Goal: Task Accomplishment & Management: Use online tool/utility

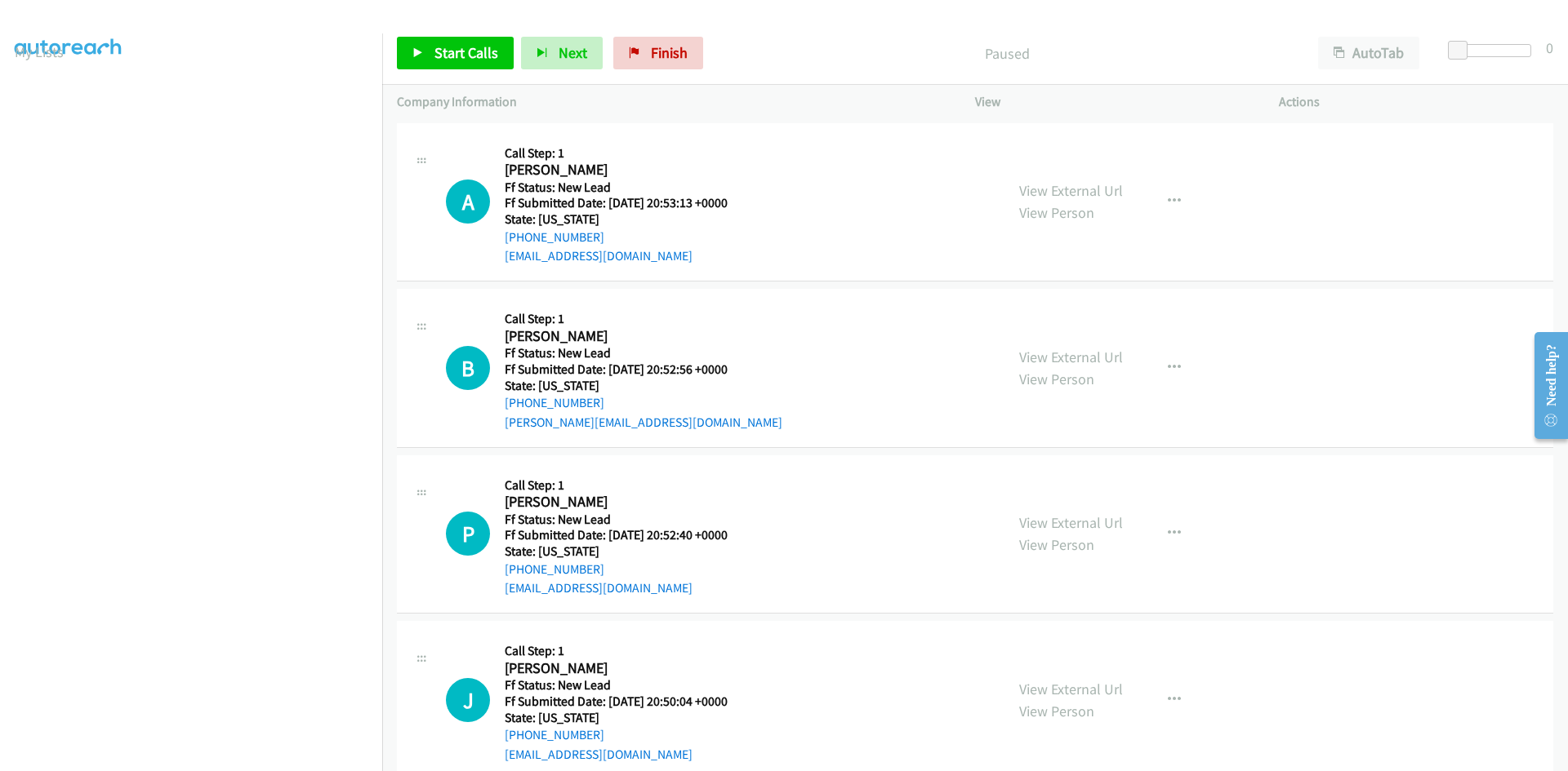
scroll to position [144, 0]
click at [484, 51] on span "Start Calls" at bounding box center [466, 52] width 64 height 19
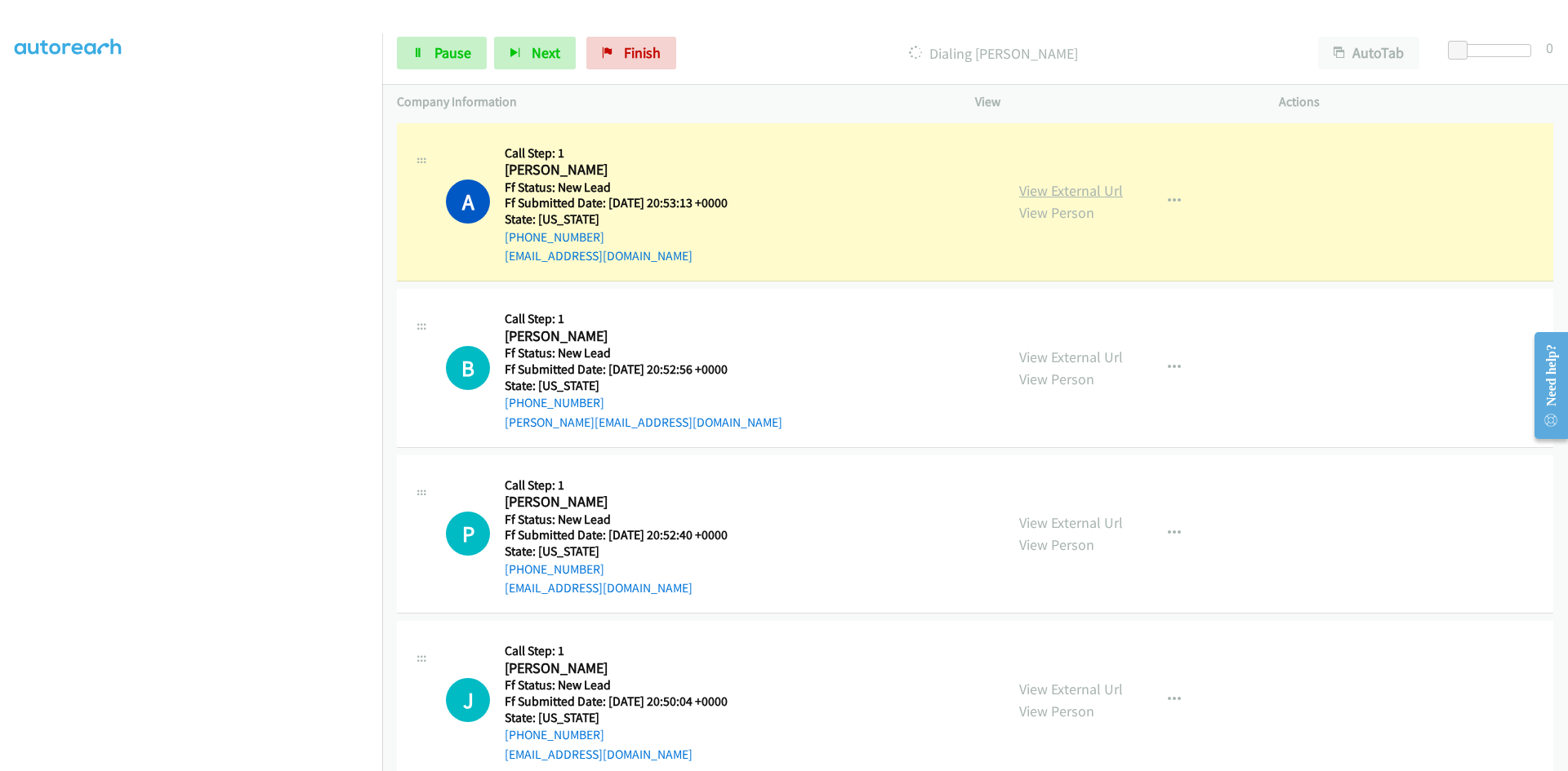
click at [1028, 191] on link "View External Url" at bounding box center [1070, 190] width 104 height 19
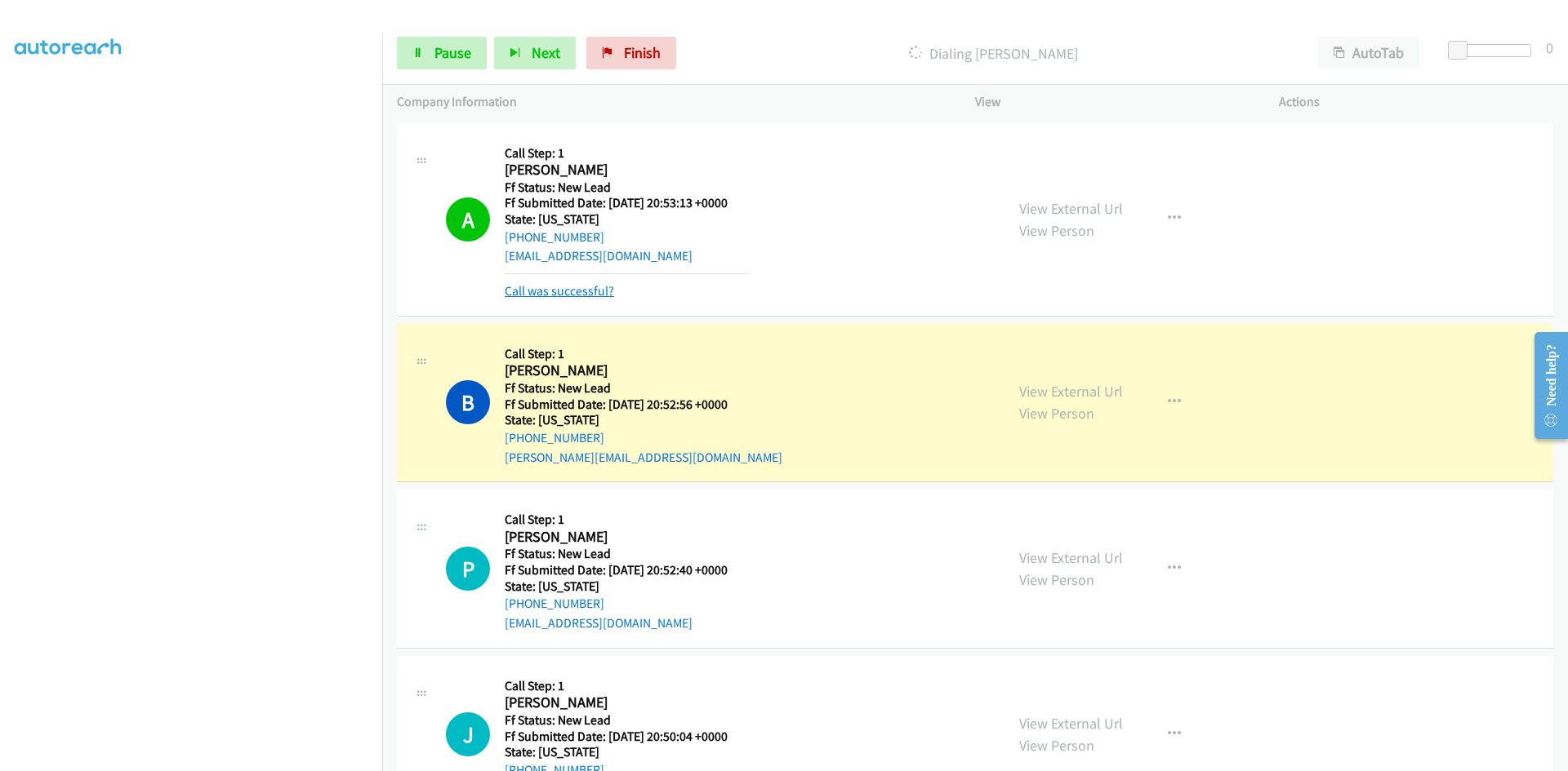
click at [591, 284] on link "Call was successful?" at bounding box center [560, 291] width 110 height 15
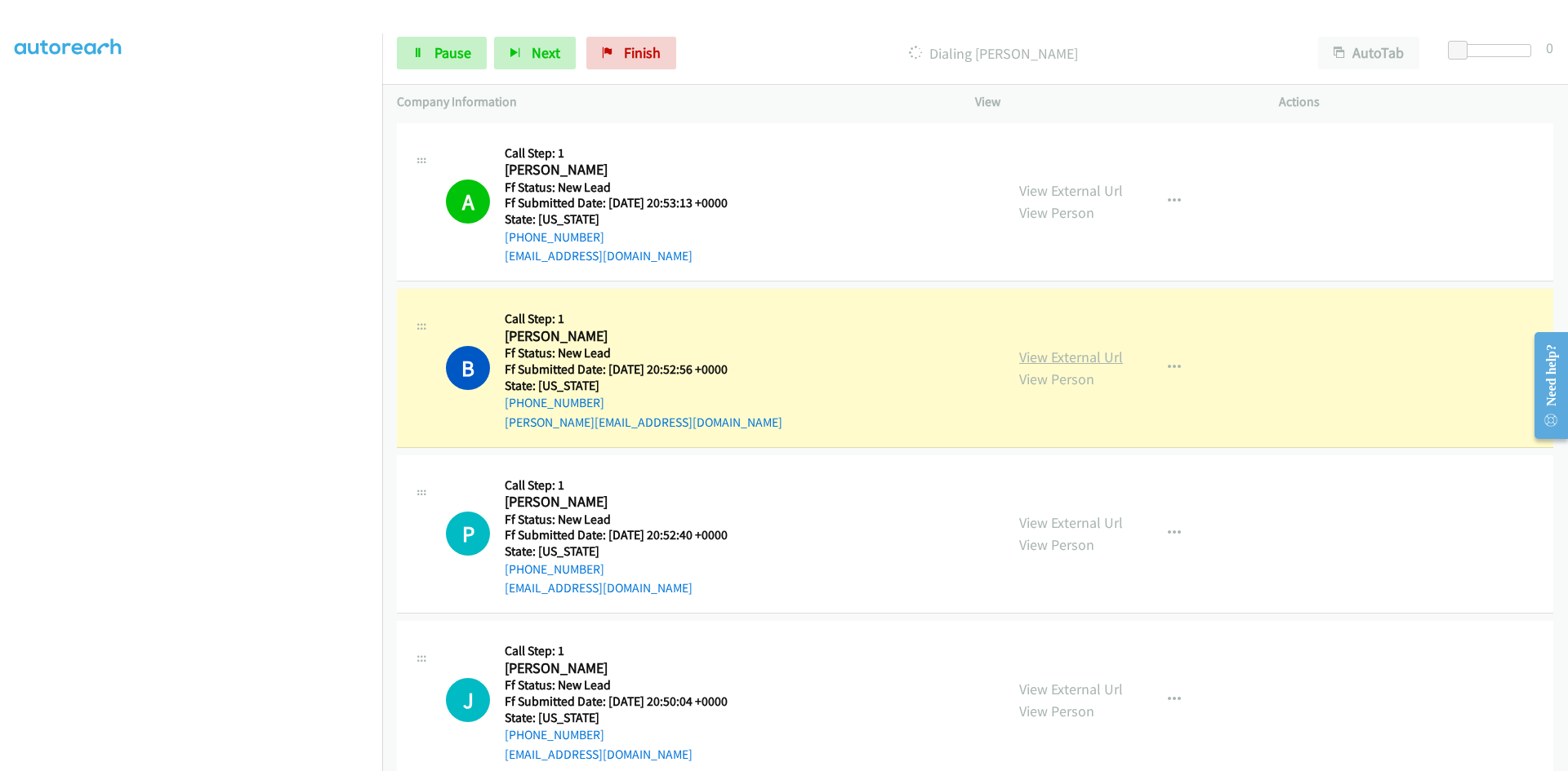
click at [1050, 350] on link "View External Url" at bounding box center [1070, 357] width 104 height 19
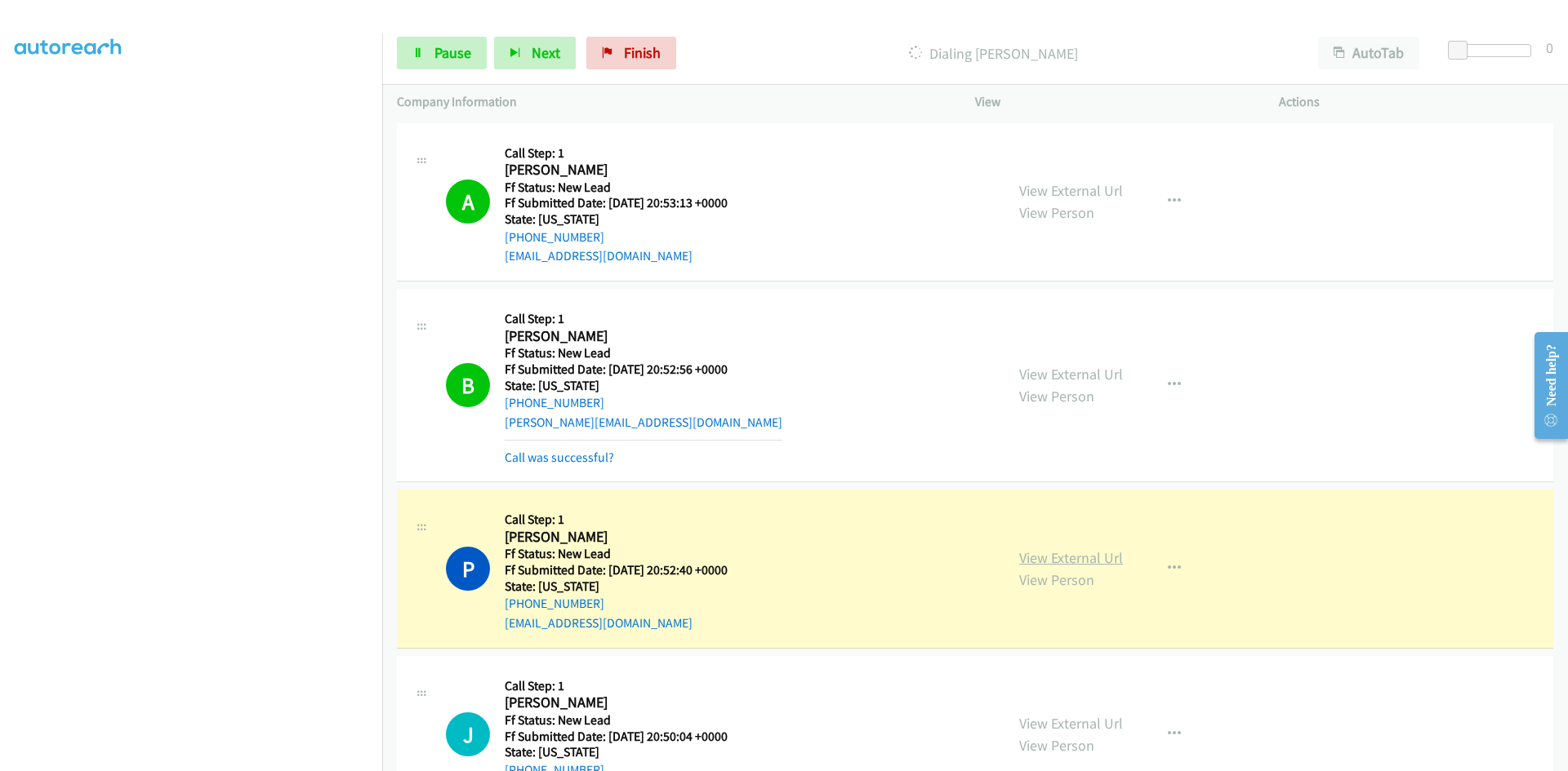
click at [1022, 559] on link "View External Url" at bounding box center [1070, 558] width 104 height 19
click at [597, 462] on link "Call was successful?" at bounding box center [560, 457] width 110 height 15
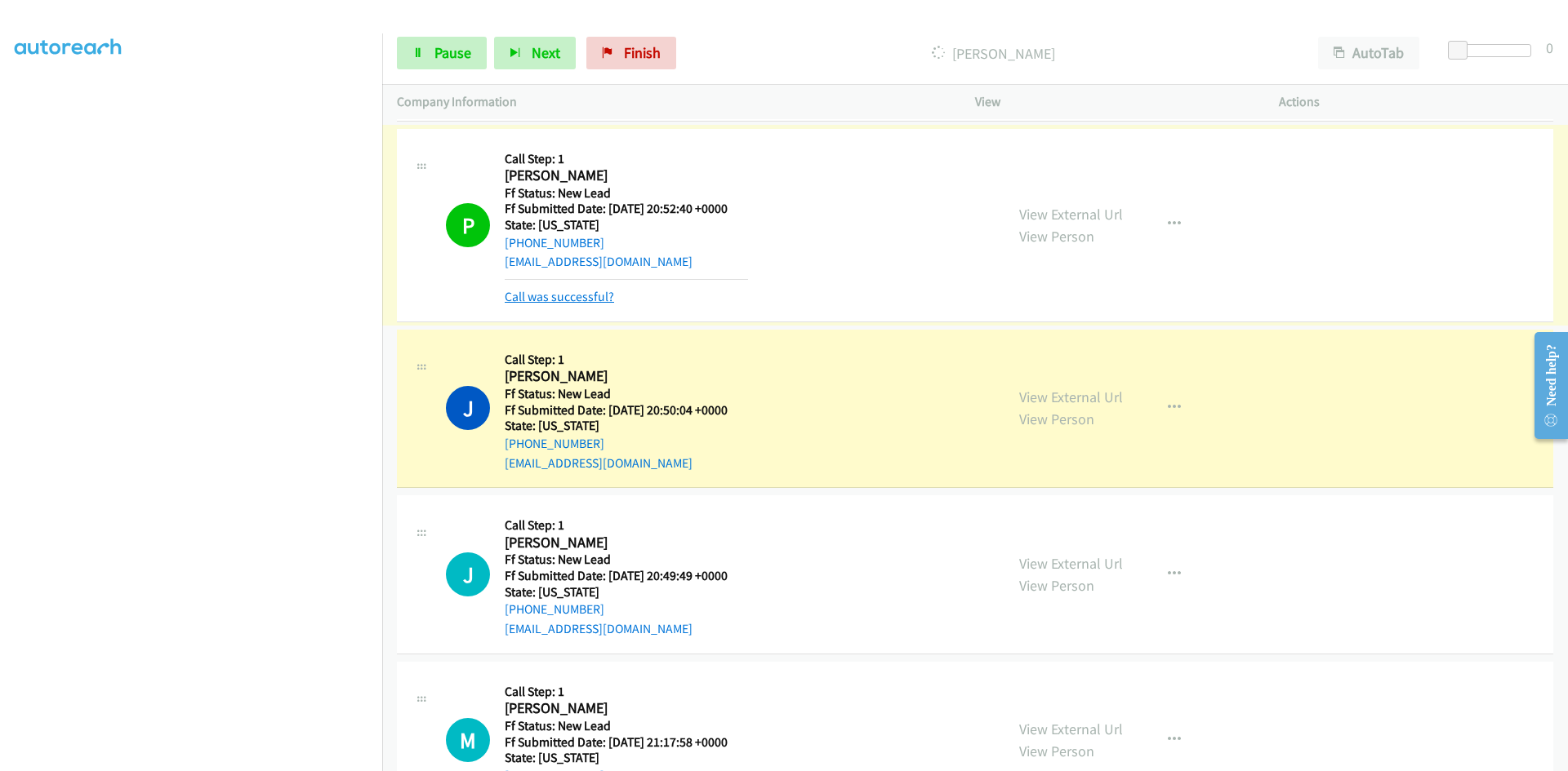
scroll to position [327, 0]
click at [1068, 399] on link "View External Url" at bounding box center [1070, 397] width 104 height 19
click at [581, 298] on link "Call was successful?" at bounding box center [560, 296] width 110 height 15
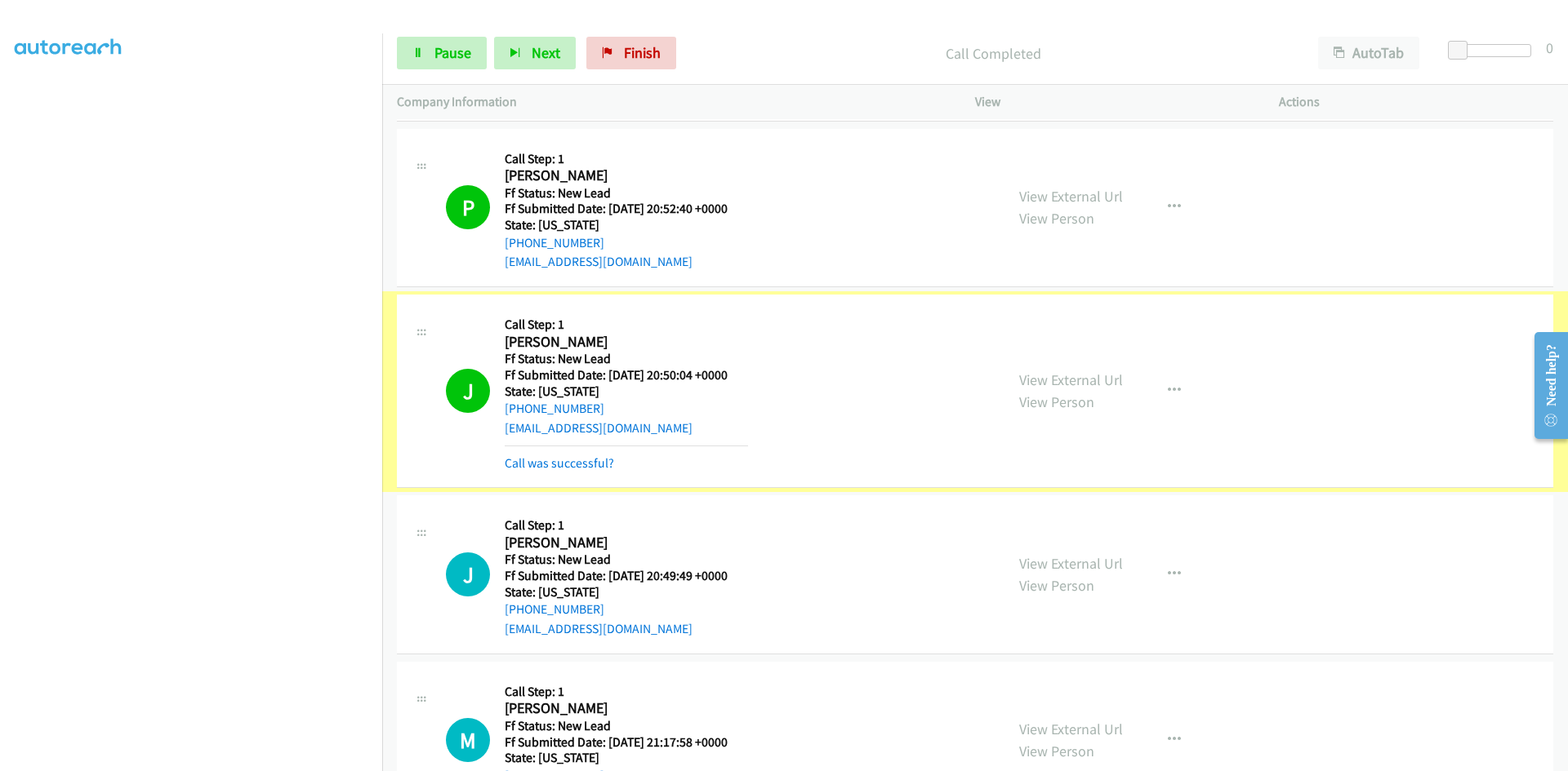
click at [554, 463] on link "Call was successful?" at bounding box center [560, 462] width 110 height 15
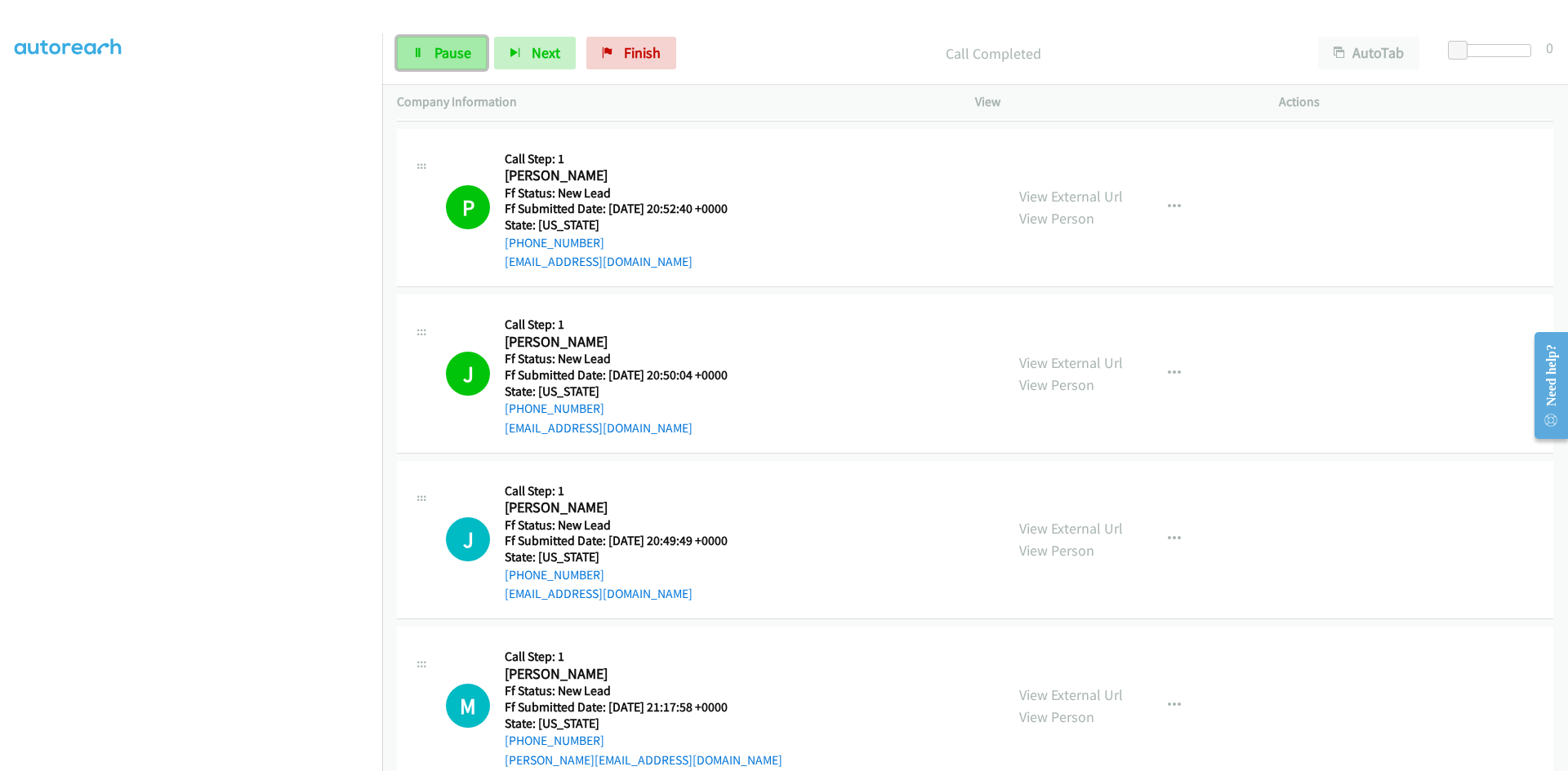
click at [447, 57] on span "Pause" at bounding box center [453, 52] width 37 height 19
click at [482, 43] on span "Start Calls" at bounding box center [466, 52] width 64 height 19
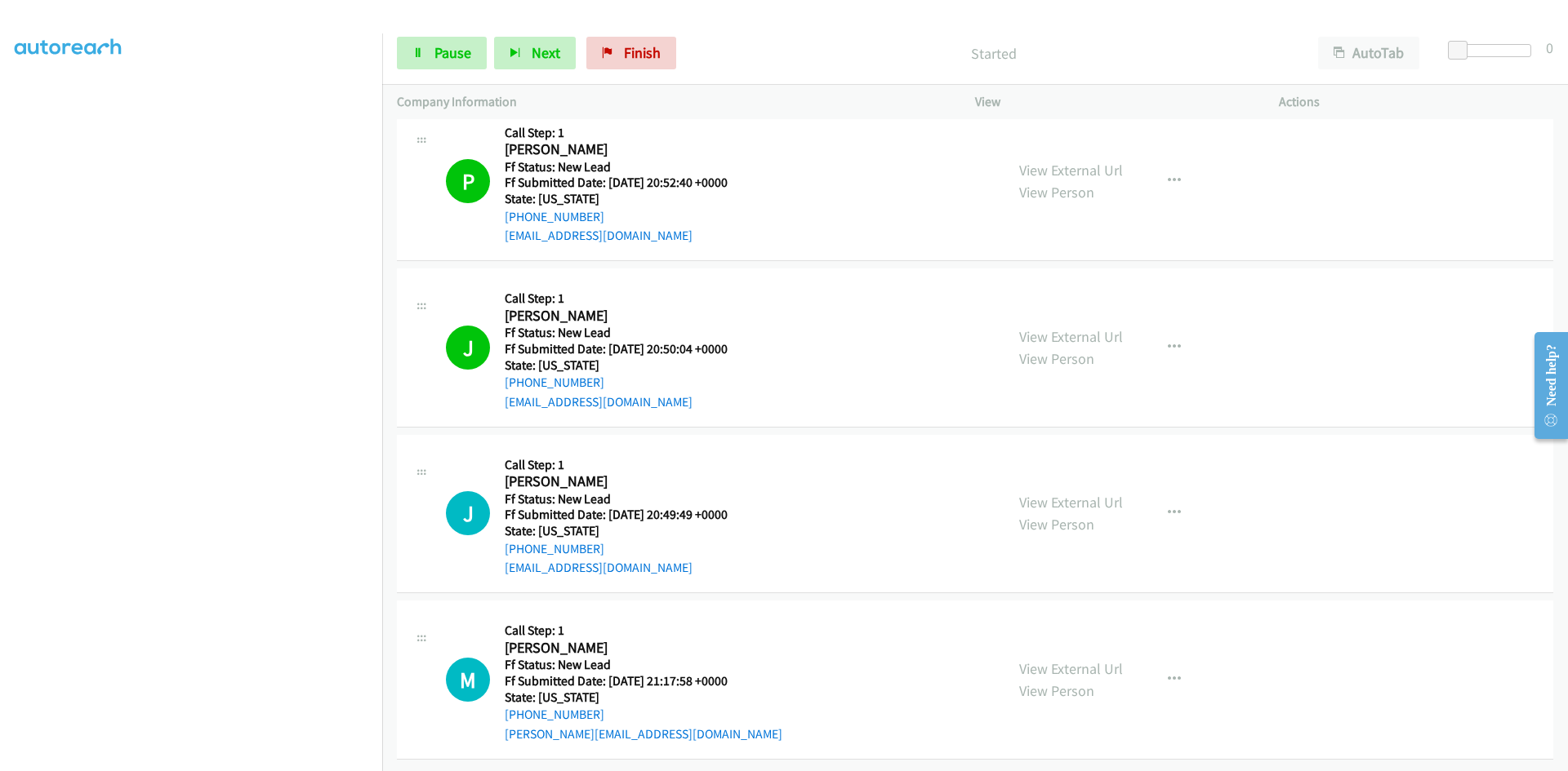
scroll to position [365, 0]
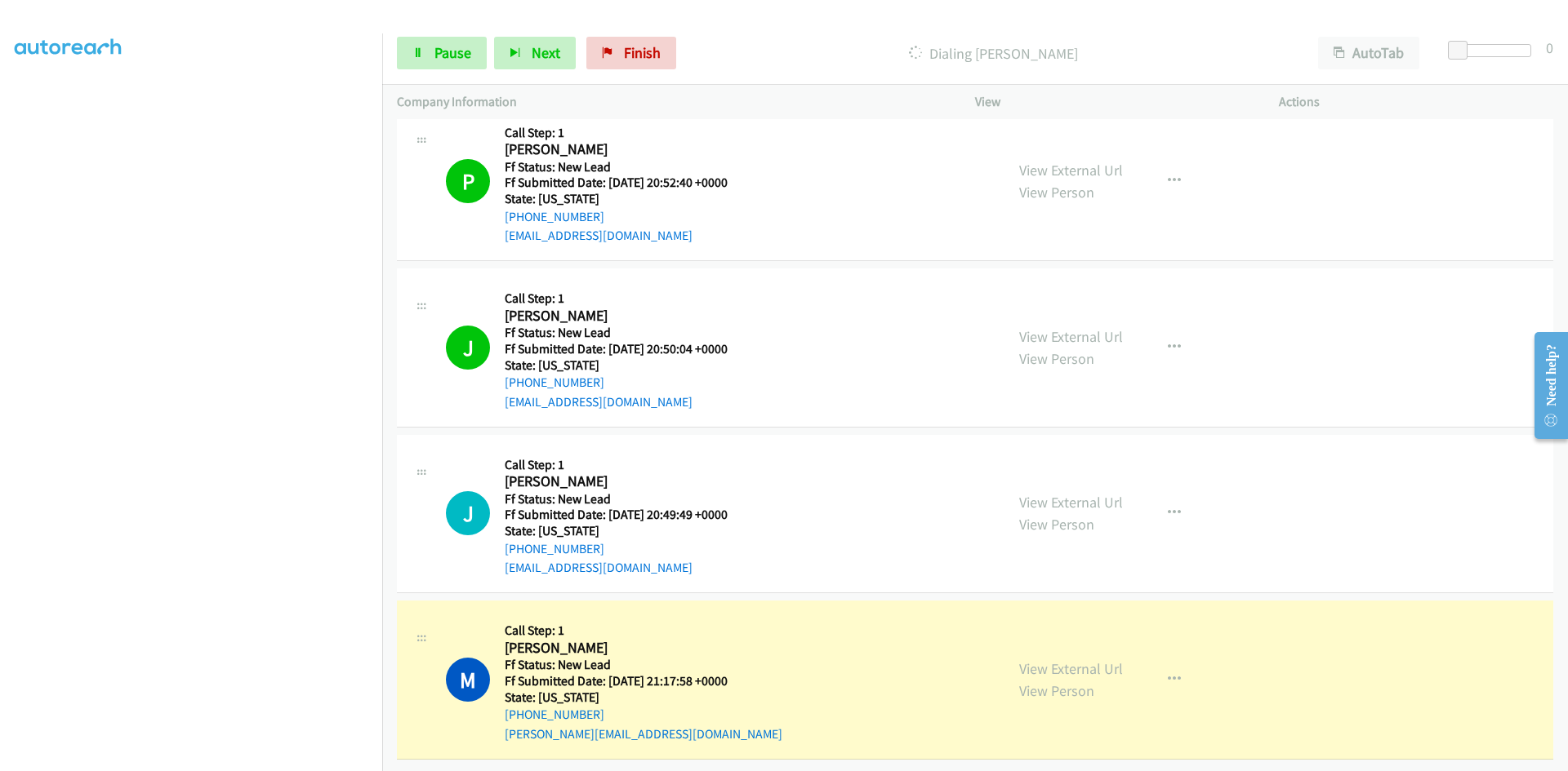
click at [866, 31] on div "Start Calls Pause Next Finish Dialing Martha Rider AutoTab AutoTab 0" at bounding box center [976, 53] width 1186 height 63
click at [1088, 659] on link "View External Url" at bounding box center [1070, 668] width 104 height 19
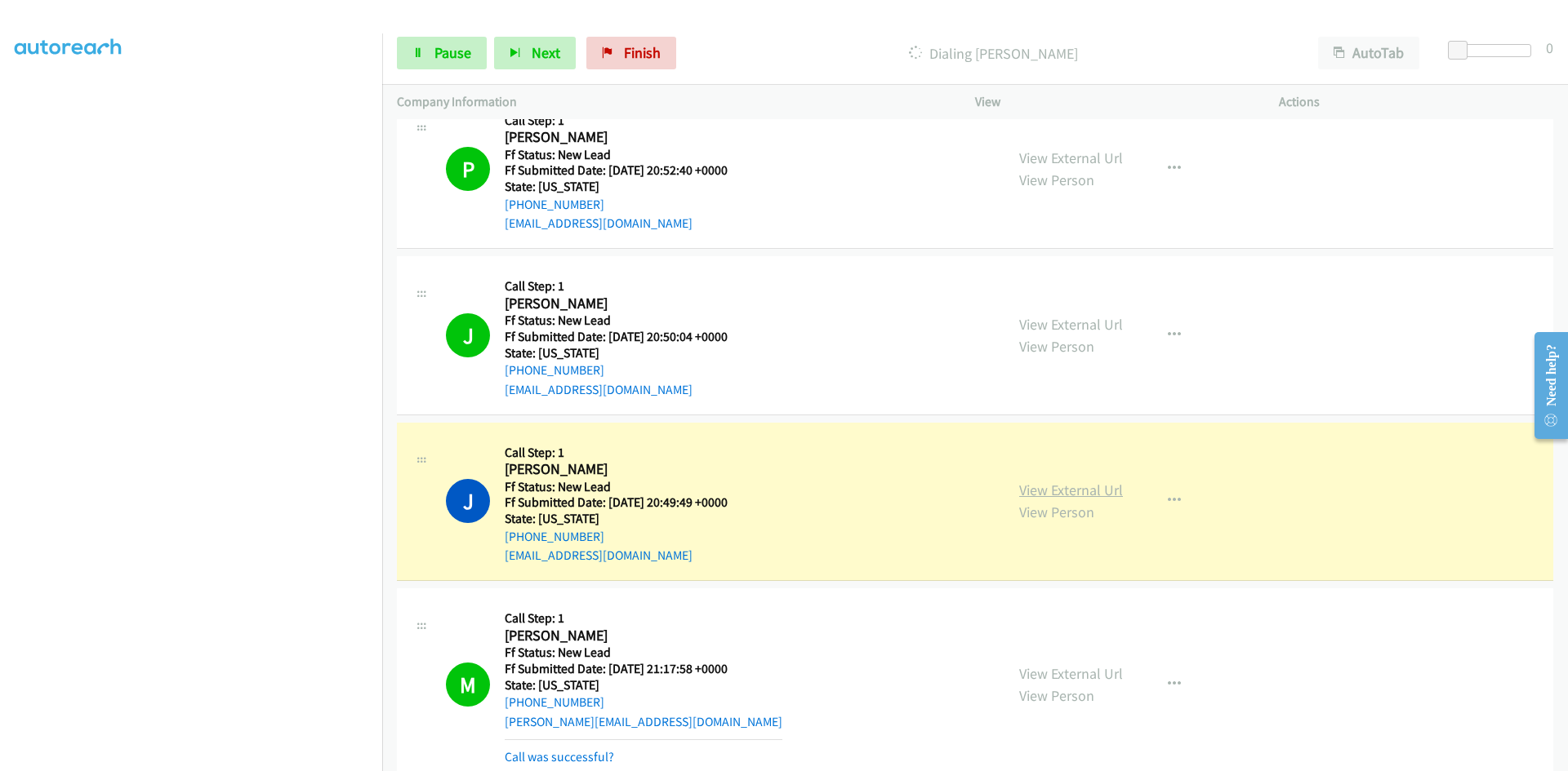
click at [1095, 494] on link "View External Url" at bounding box center [1070, 489] width 104 height 19
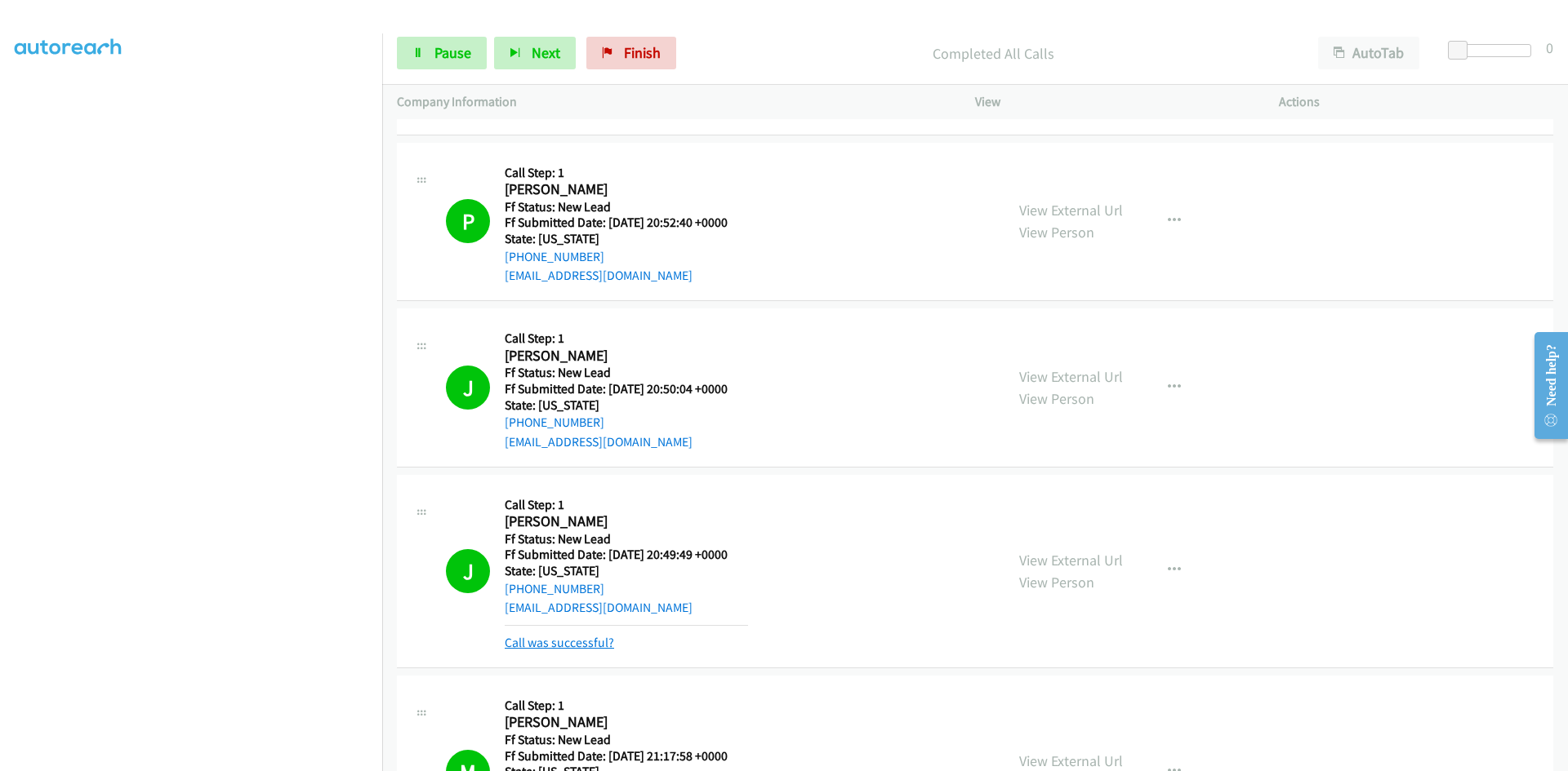
click at [588, 643] on link "Call was successful?" at bounding box center [560, 642] width 110 height 15
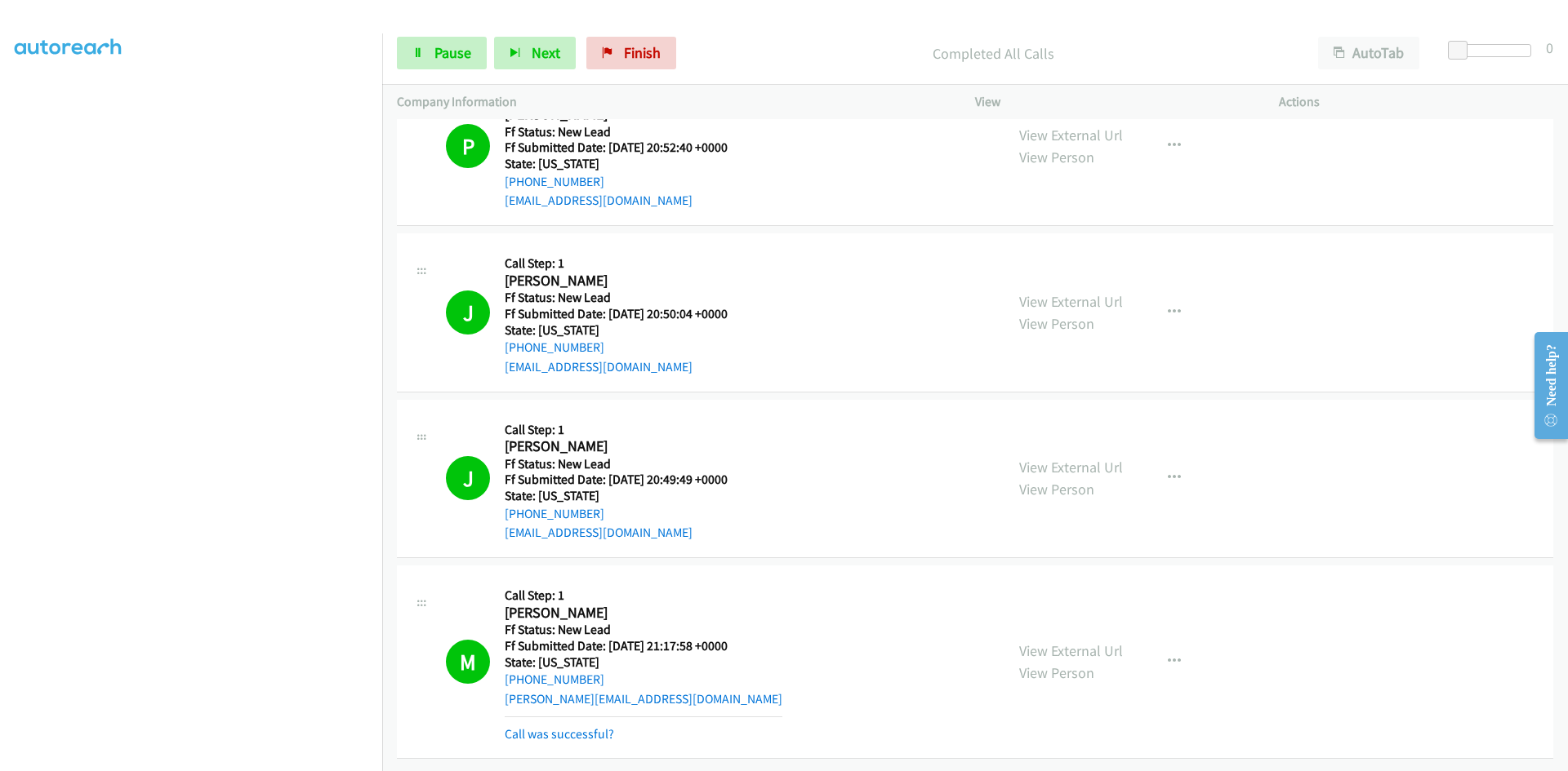
scroll to position [453, 0]
click at [603, 727] on link "Call was successful?" at bounding box center [560, 734] width 110 height 15
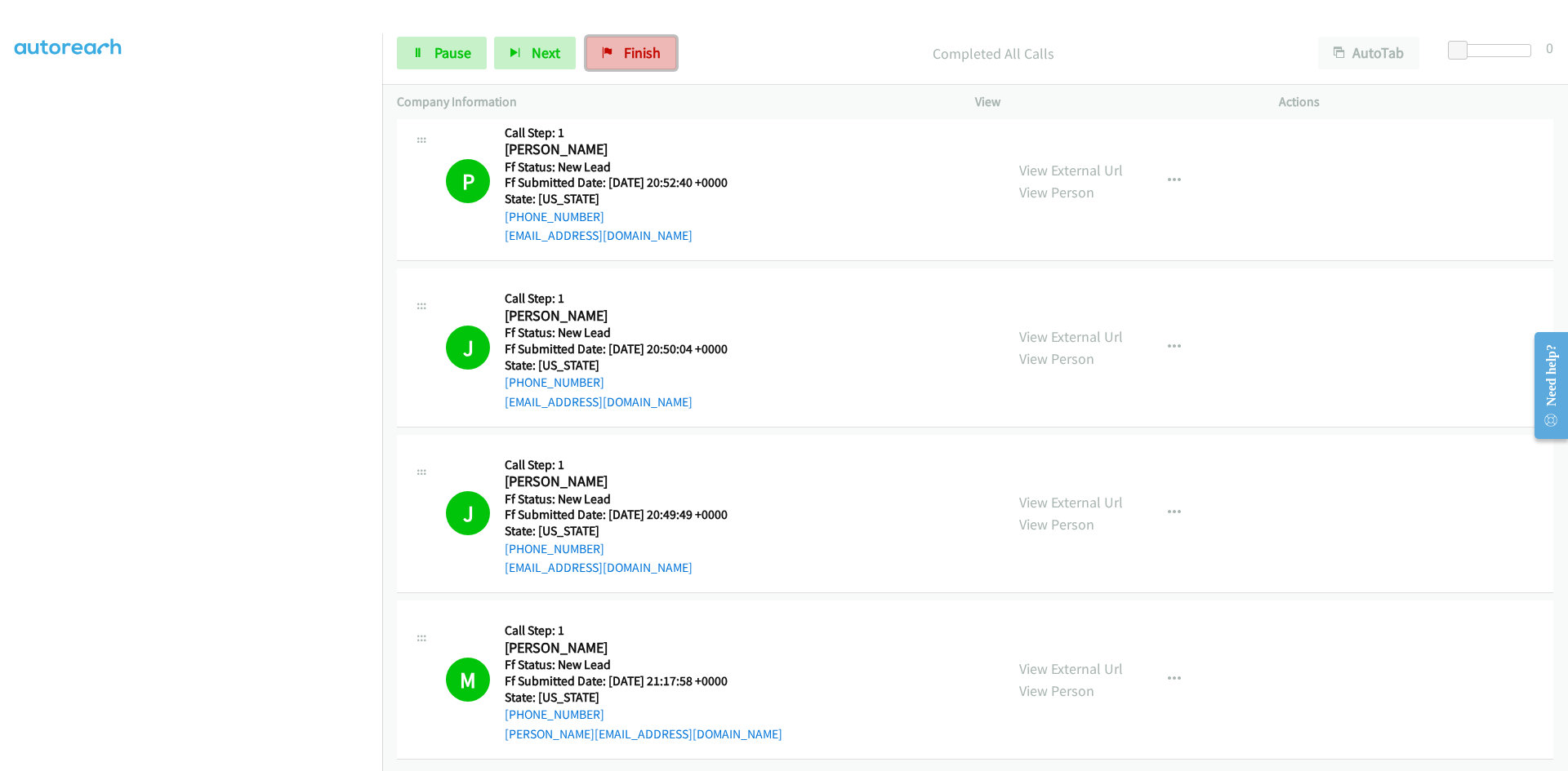
click at [626, 60] on span "Finish" at bounding box center [642, 52] width 37 height 19
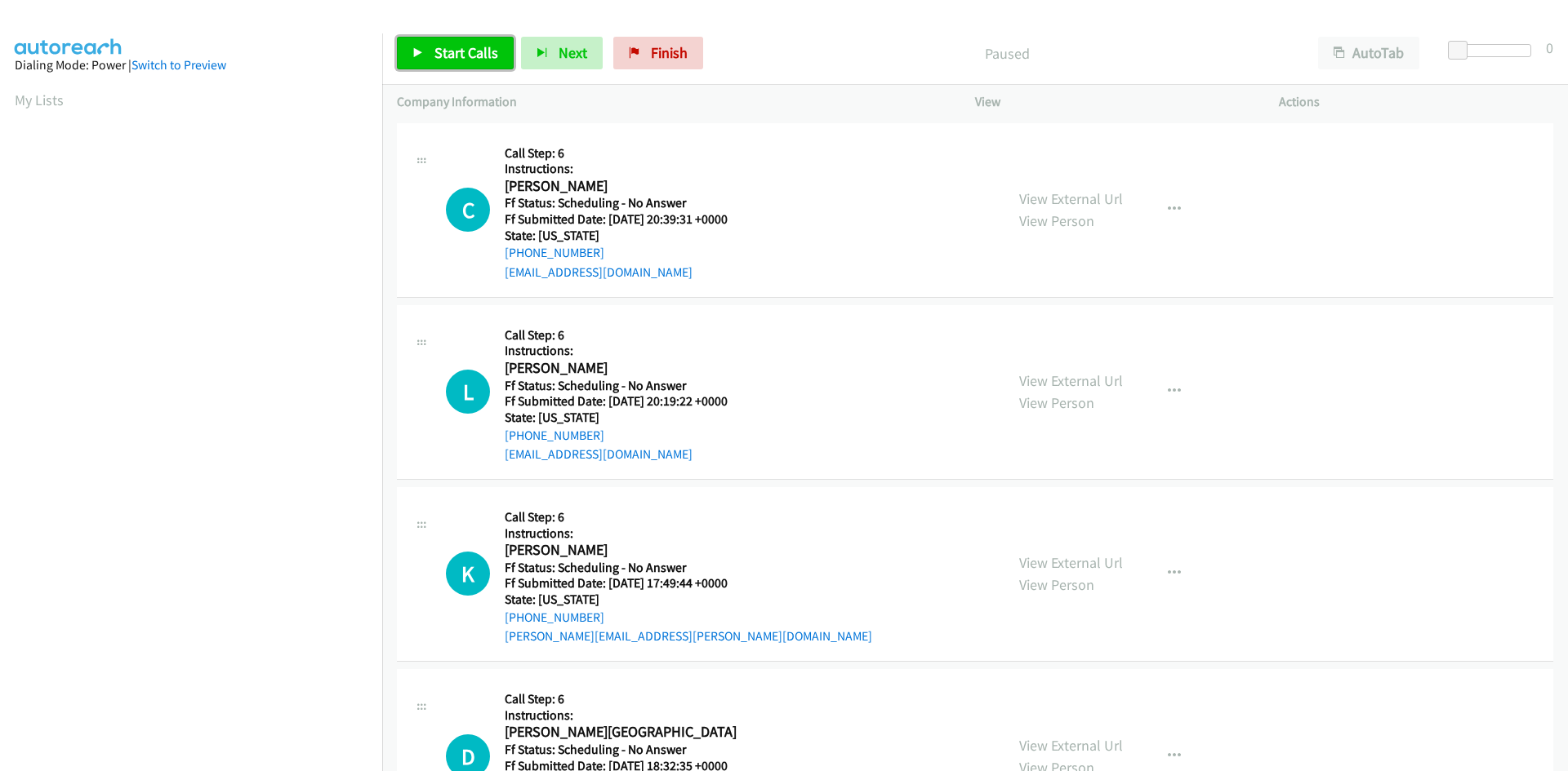
click at [435, 58] on span "Start Calls" at bounding box center [466, 52] width 64 height 19
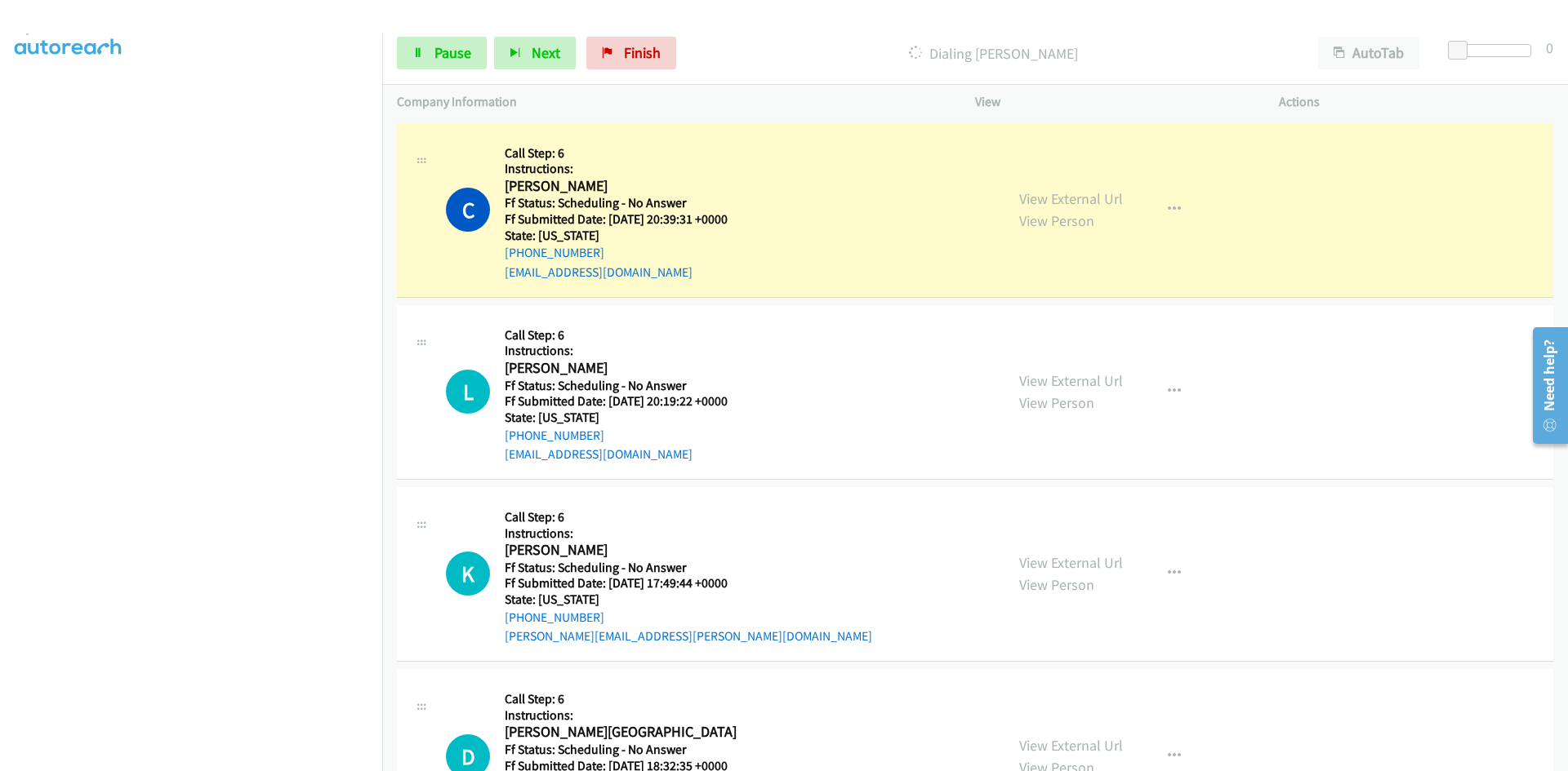
scroll to position [144, 0]
click at [1104, 196] on link "View External Url" at bounding box center [1070, 199] width 104 height 19
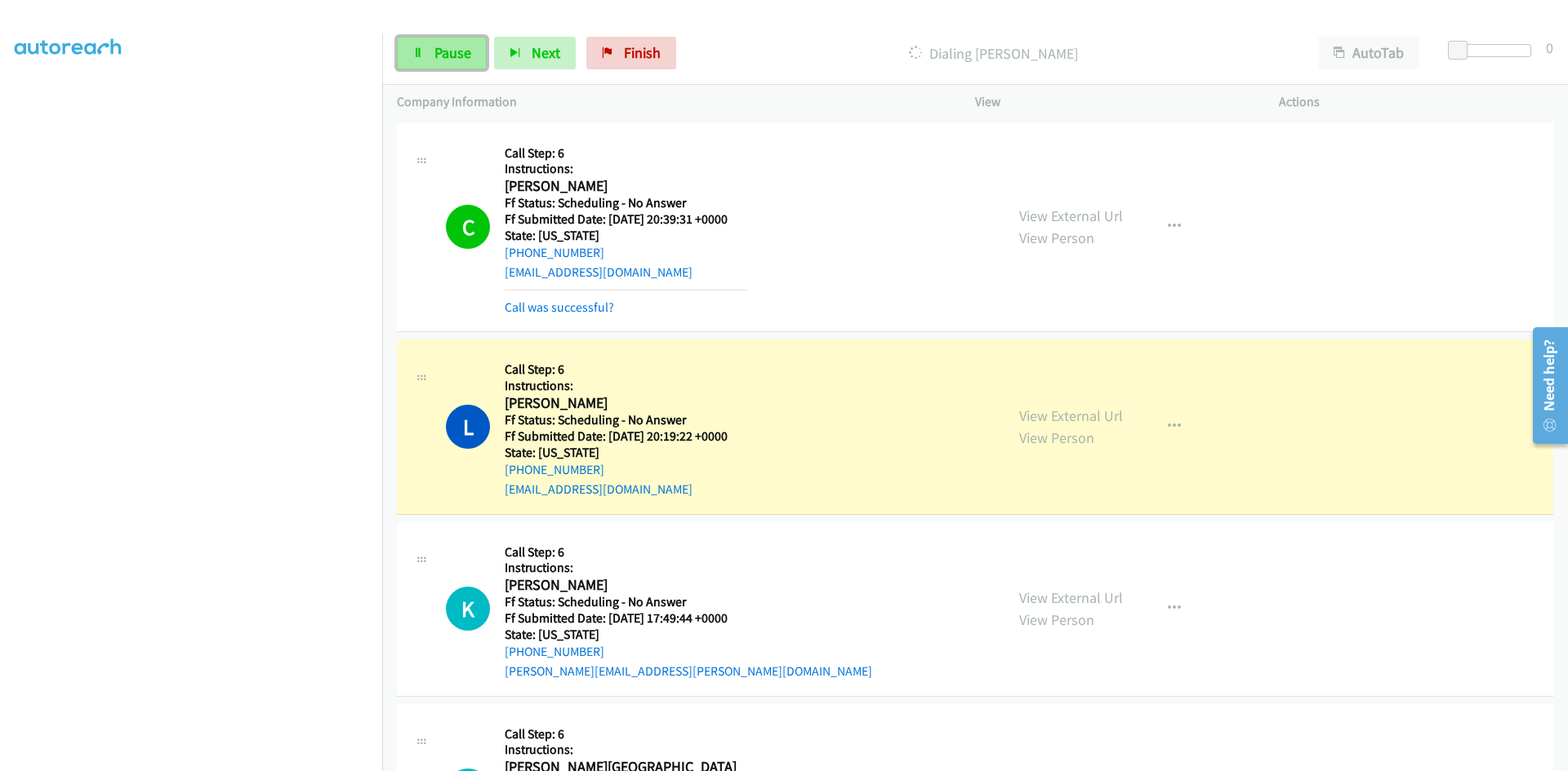
click at [434, 58] on link "Pause" at bounding box center [442, 53] width 90 height 32
click at [1093, 421] on link "View External Url" at bounding box center [1070, 416] width 104 height 19
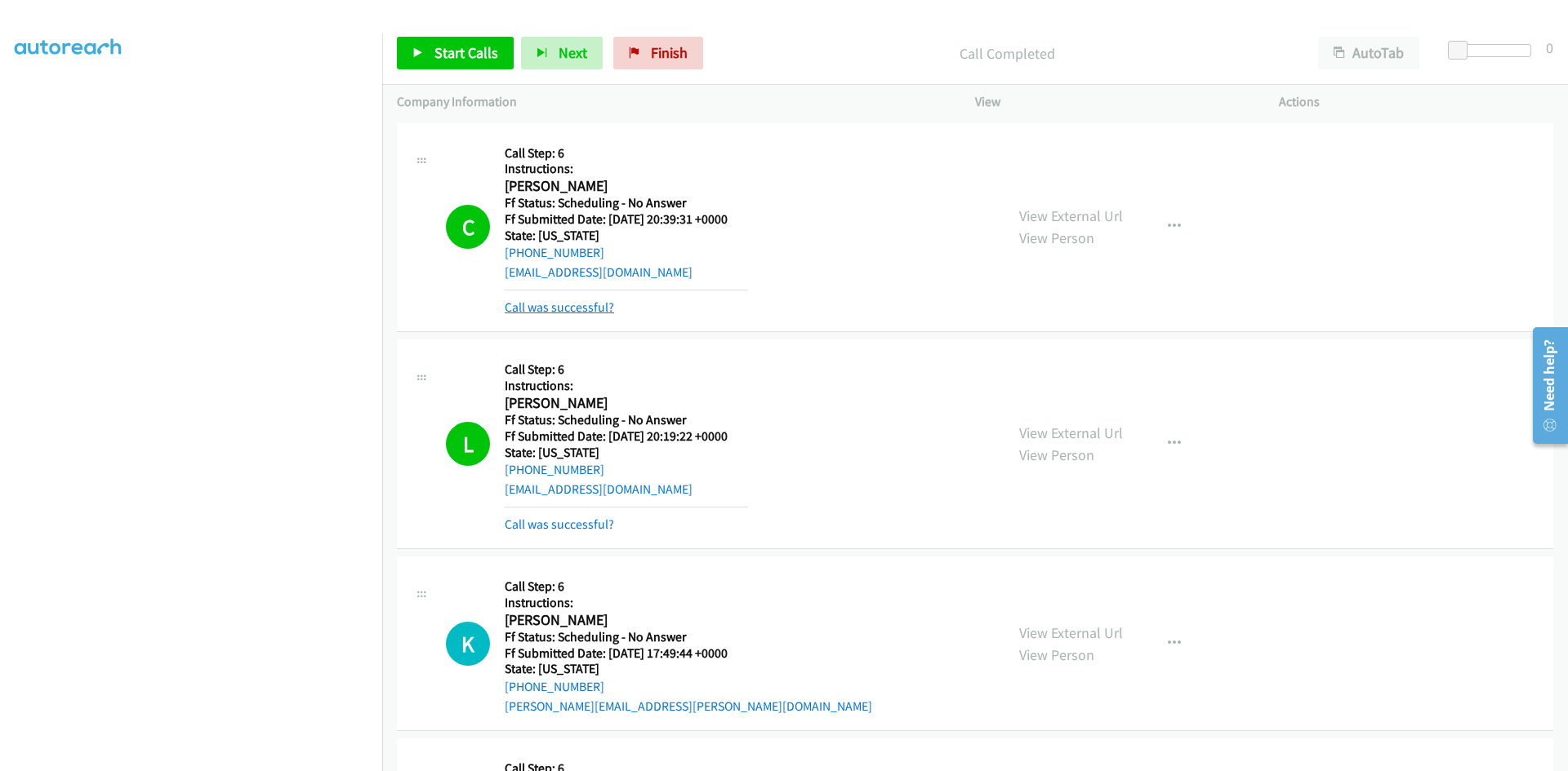
click at [551, 309] on link "Call was successful?" at bounding box center [560, 307] width 110 height 15
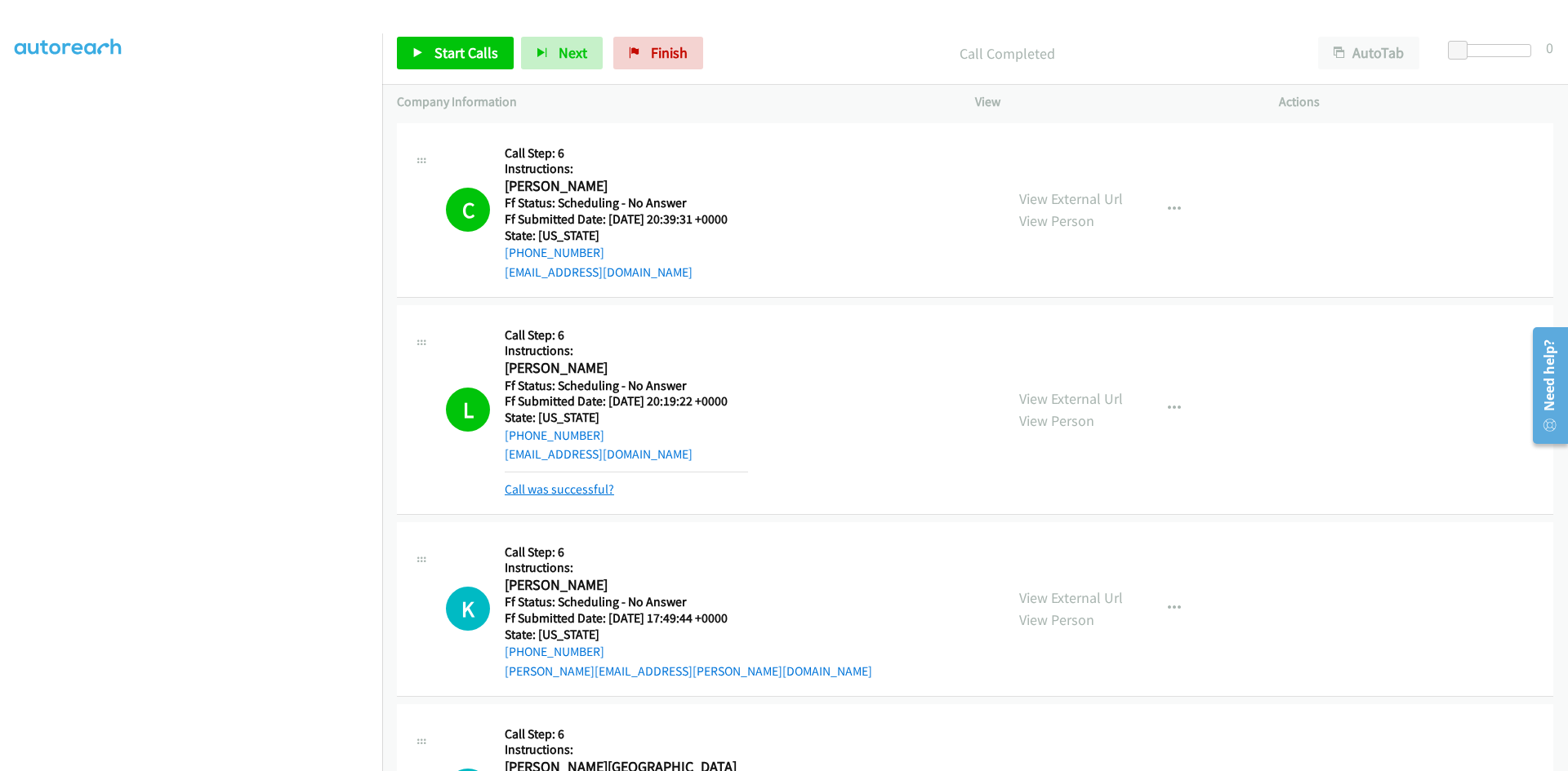
click at [534, 492] on link "Call was successful?" at bounding box center [560, 489] width 110 height 15
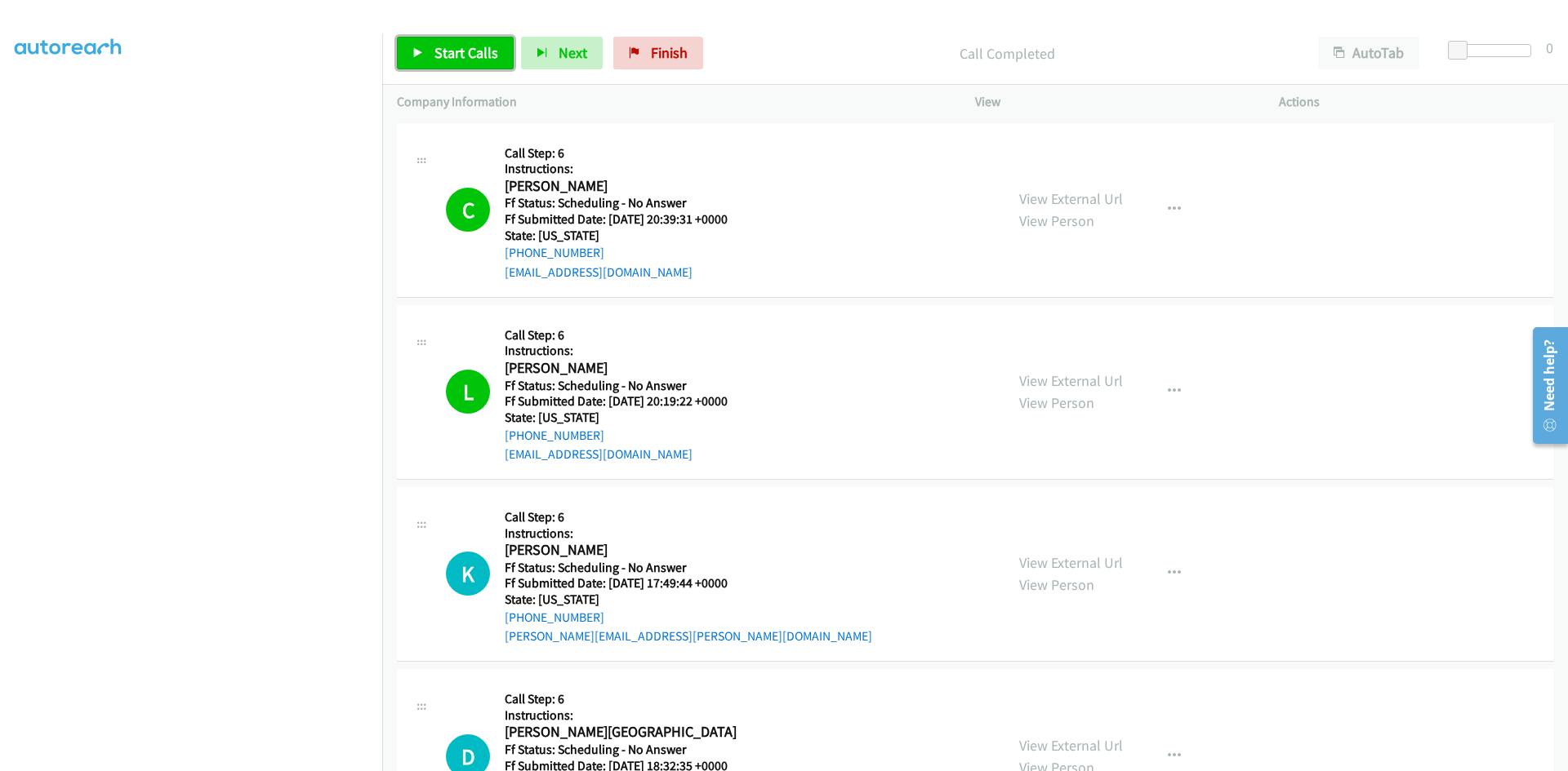
click at [488, 58] on span "Start Calls" at bounding box center [466, 52] width 64 height 19
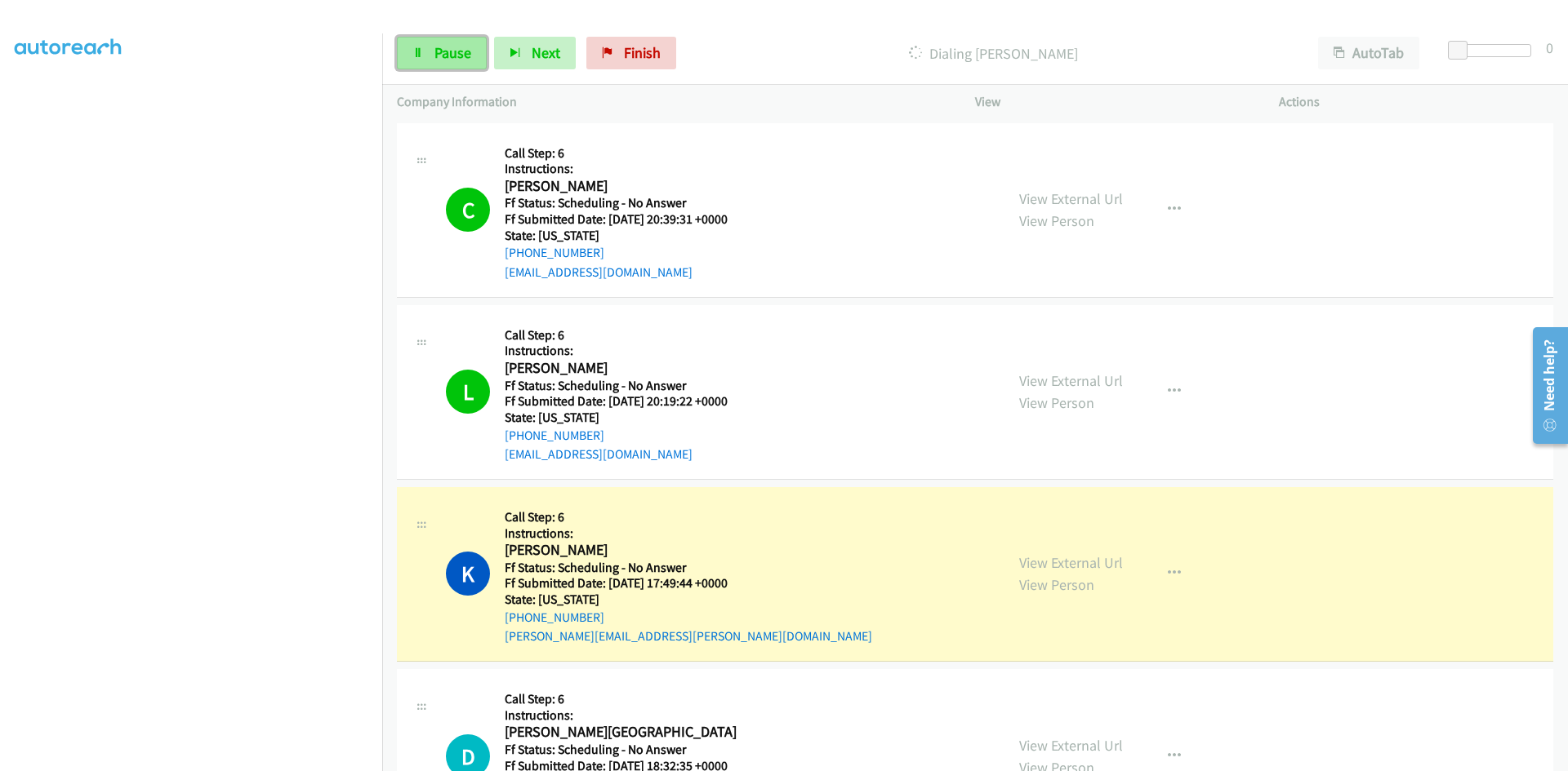
click at [455, 55] on span "Pause" at bounding box center [453, 52] width 37 height 19
click at [1115, 570] on link "View External Url" at bounding box center [1070, 562] width 104 height 19
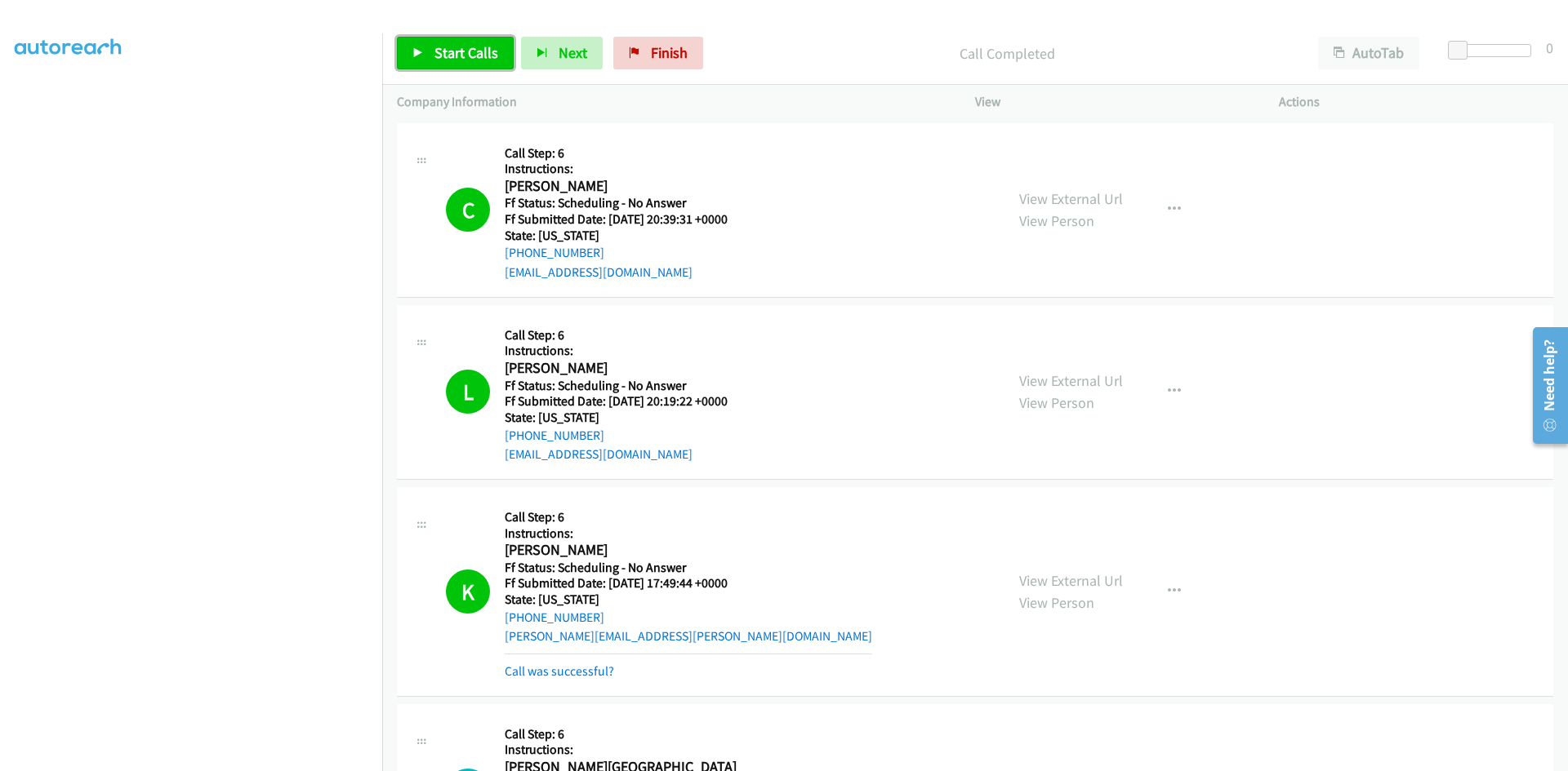
click at [480, 62] on link "Start Calls" at bounding box center [455, 53] width 117 height 32
click at [590, 673] on link "Call was successful?" at bounding box center [560, 671] width 110 height 15
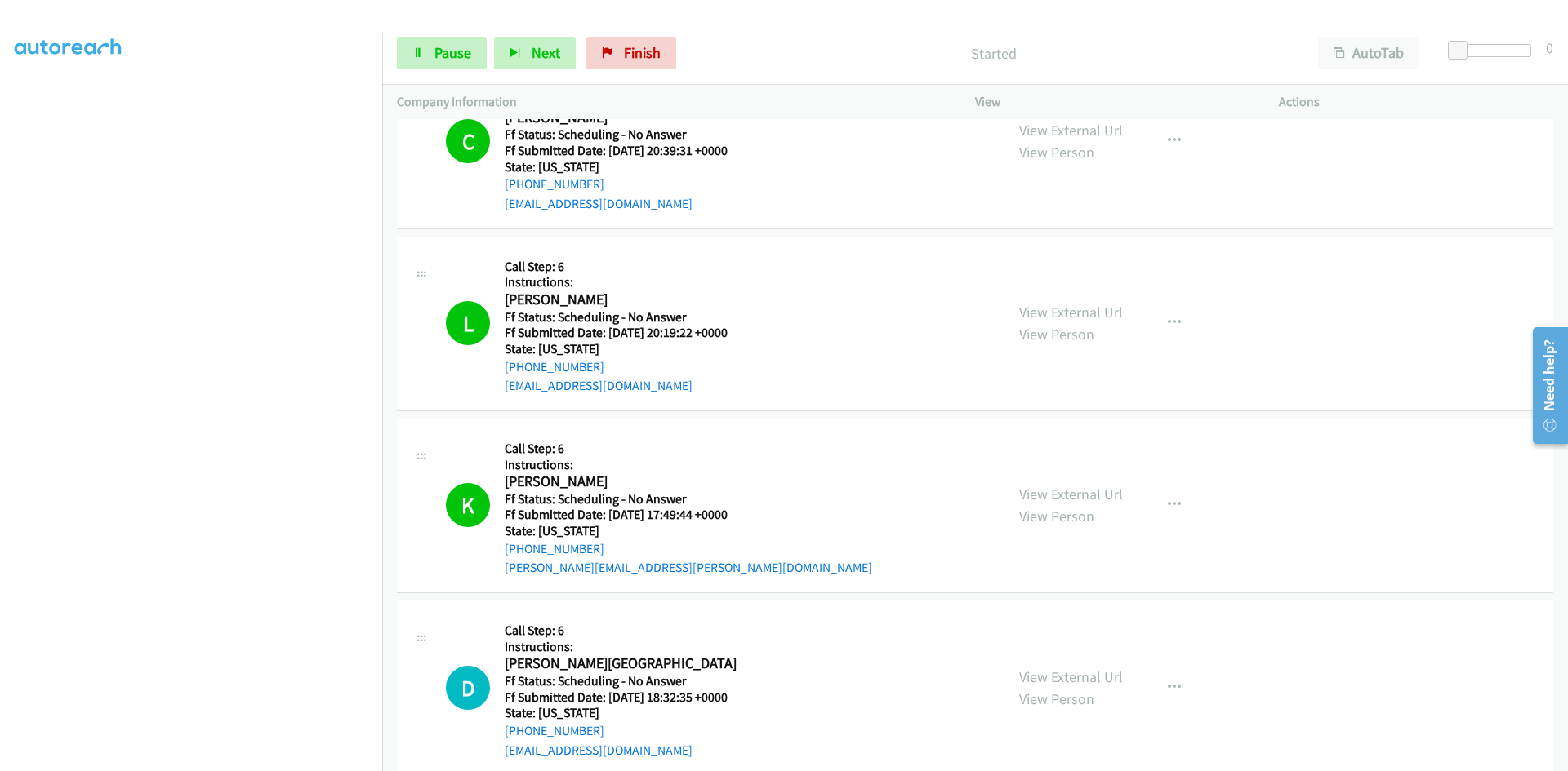
scroll to position [327, 0]
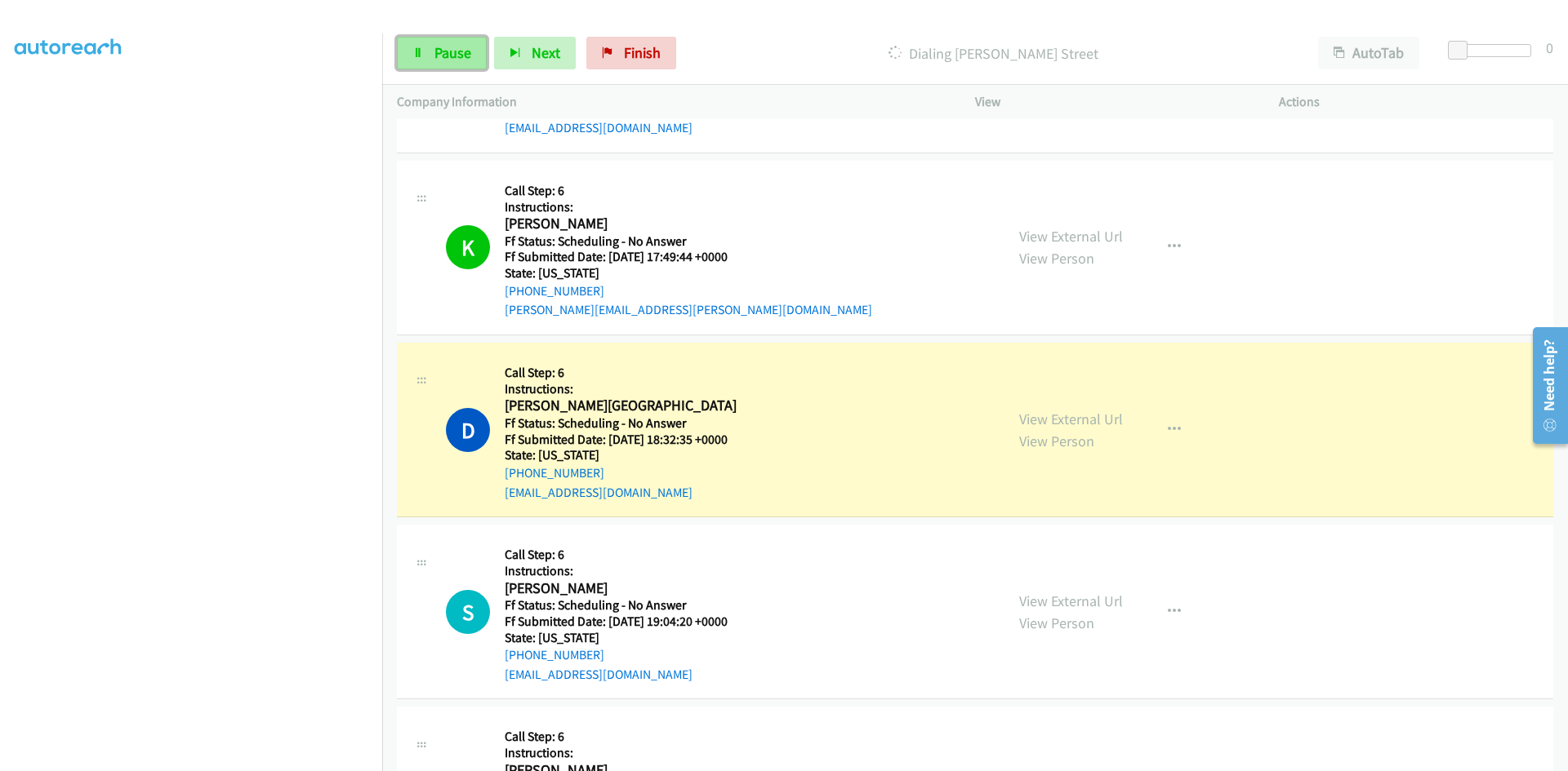
click at [447, 63] on link "Pause" at bounding box center [442, 53] width 90 height 32
click at [1051, 419] on link "View External Url" at bounding box center [1070, 419] width 104 height 19
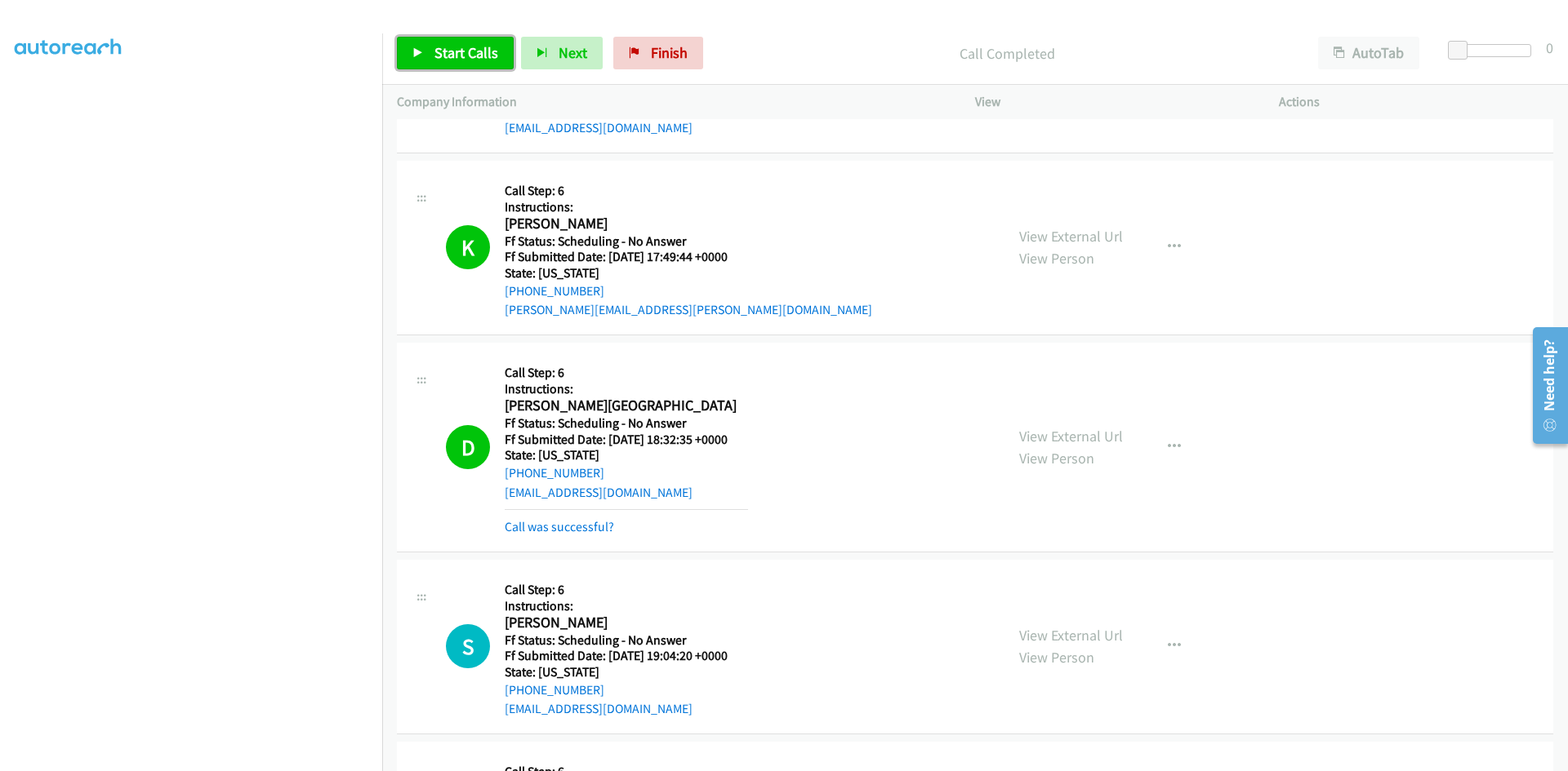
click at [472, 39] on link "Start Calls" at bounding box center [455, 53] width 117 height 32
click at [545, 526] on link "Call was successful?" at bounding box center [560, 526] width 110 height 15
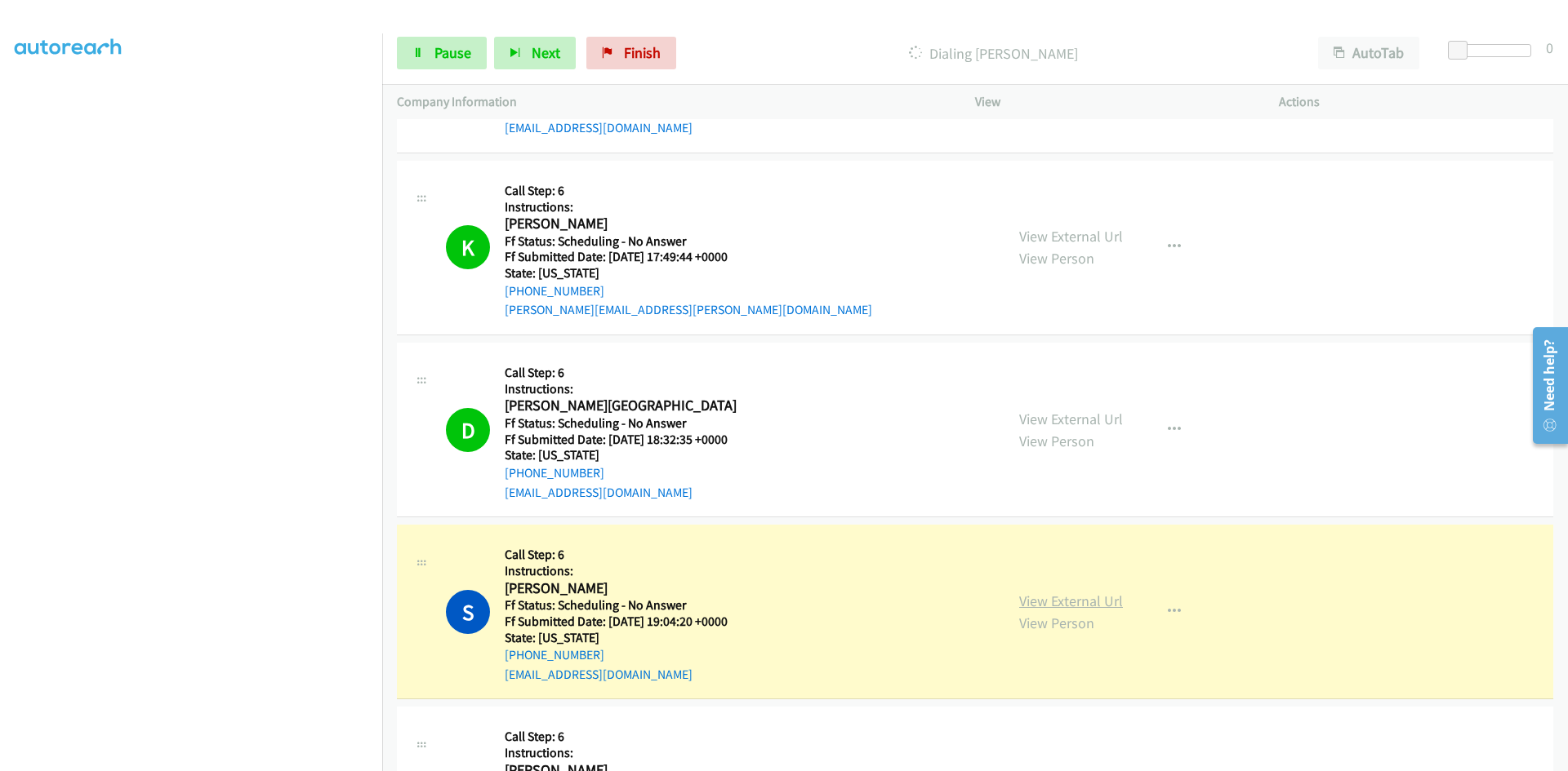
click at [1097, 606] on link "View External Url" at bounding box center [1070, 601] width 104 height 19
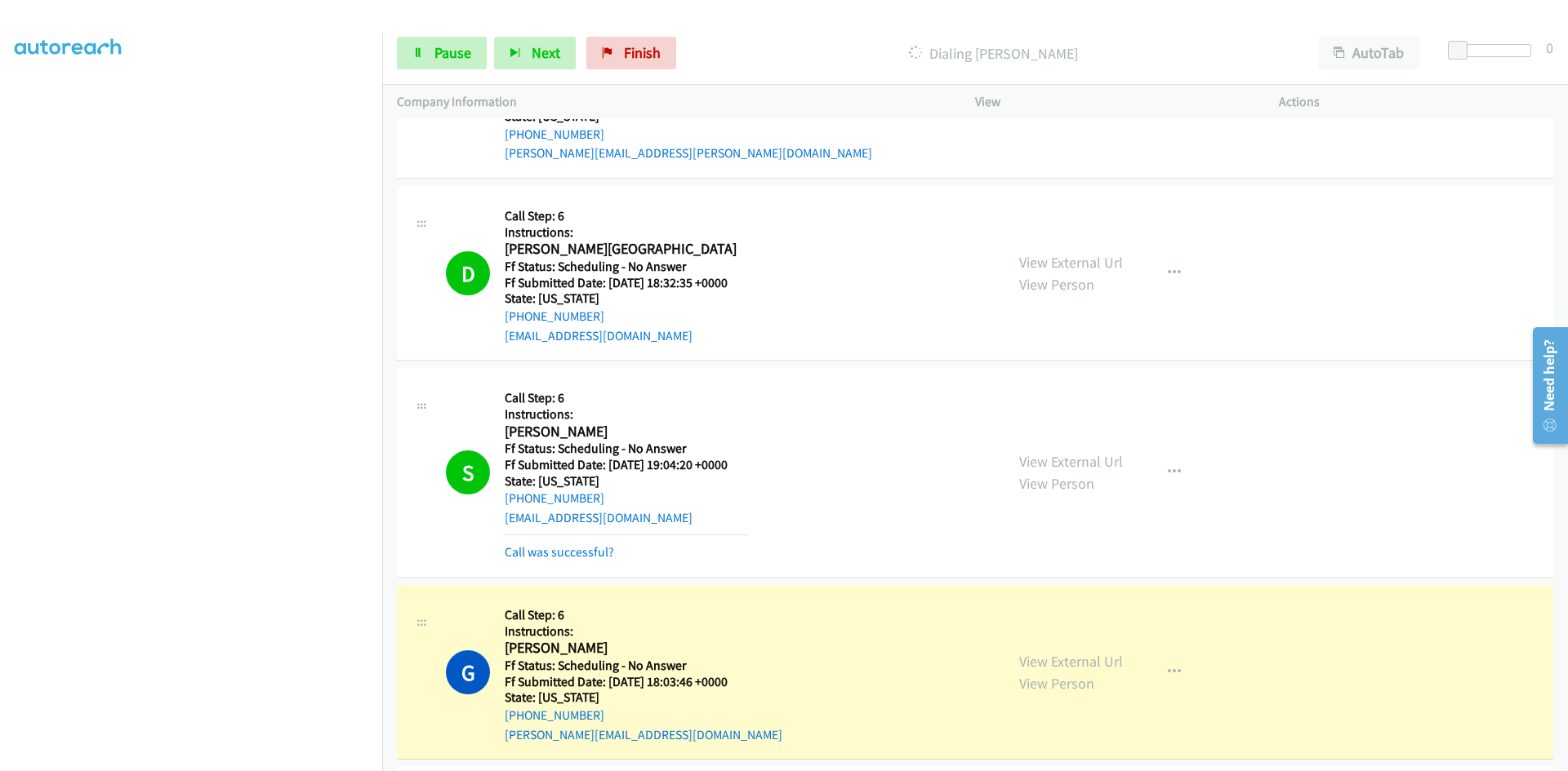
scroll to position [489, 0]
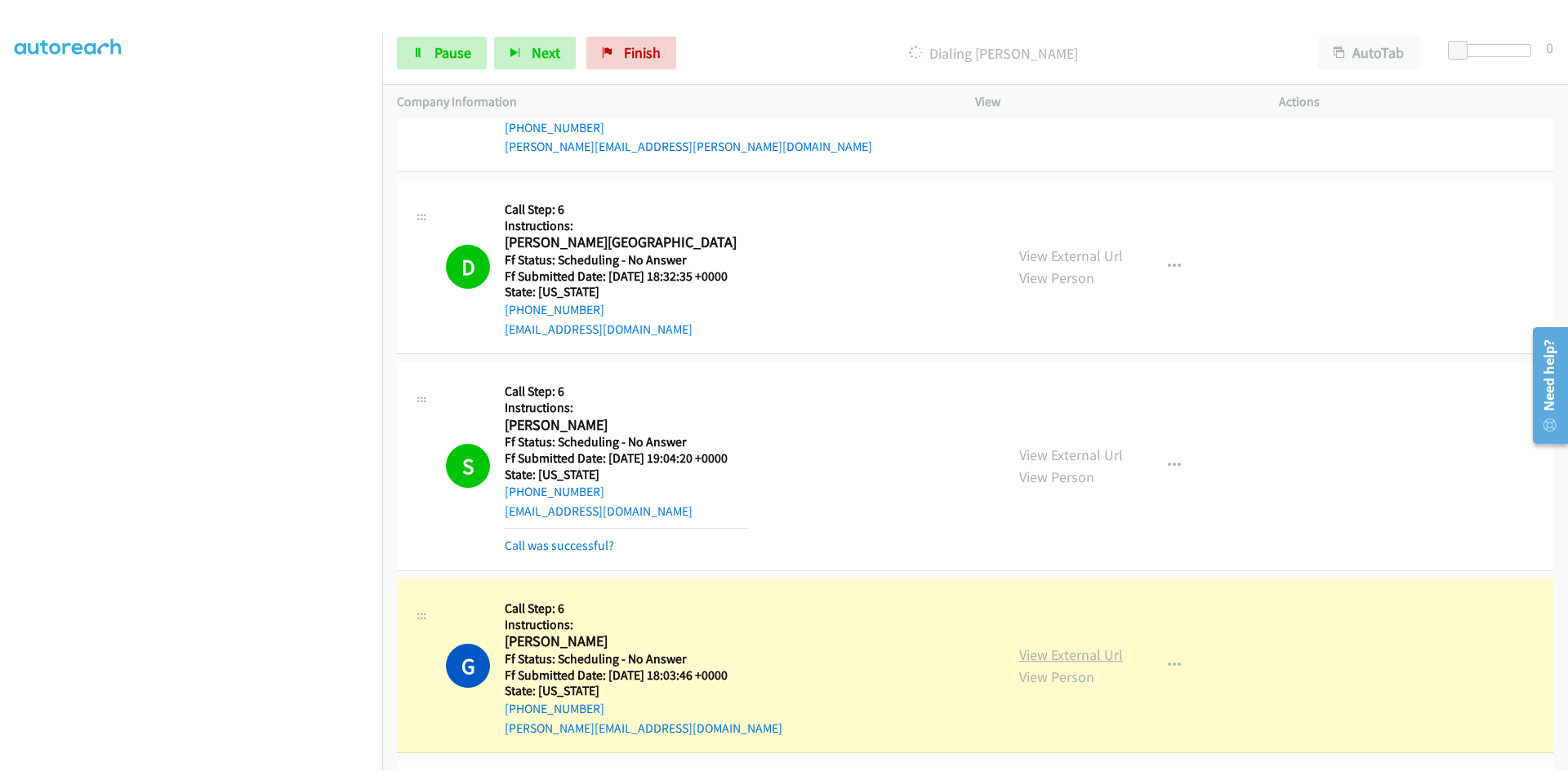
click at [1107, 660] on link "View External Url" at bounding box center [1070, 655] width 104 height 19
click at [437, 58] on span "Pause" at bounding box center [453, 52] width 37 height 19
